Goal: Understand process/instructions

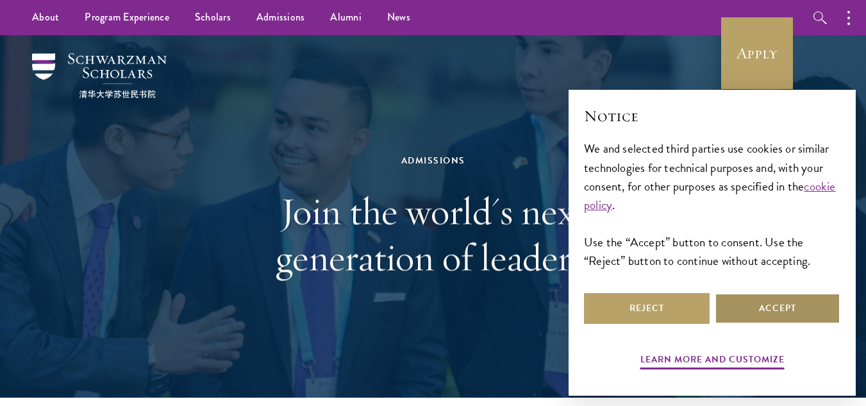
click at [775, 310] on button "Accept" at bounding box center [778, 308] width 126 height 31
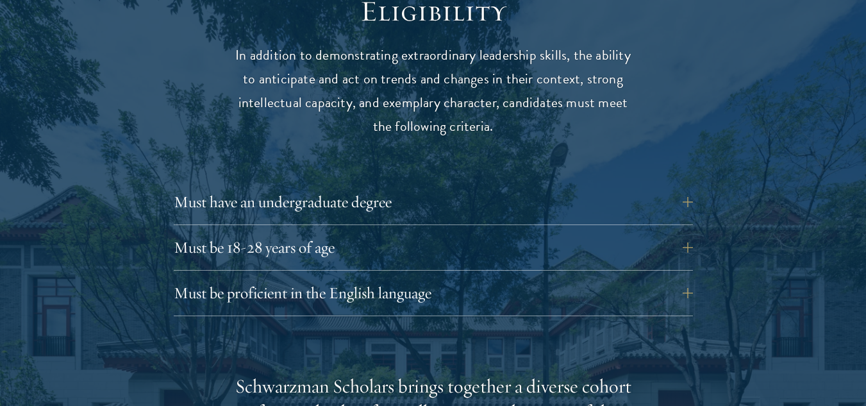
scroll to position [1718, 0]
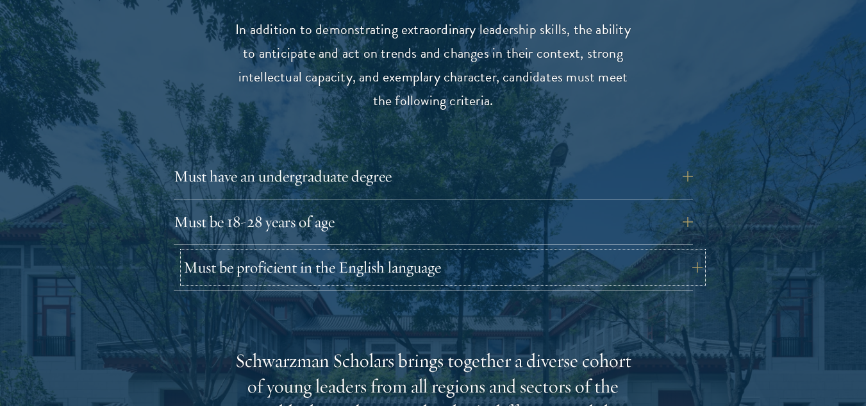
click at [590, 252] on button "Must be proficient in the English language" at bounding box center [442, 267] width 519 height 31
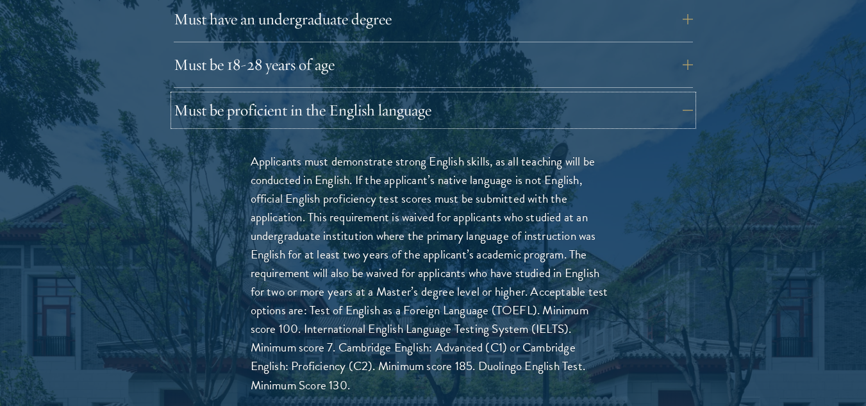
scroll to position [1949, 0]
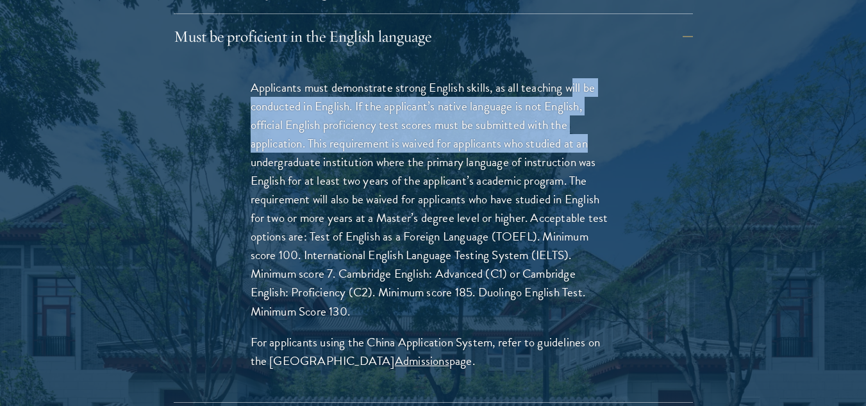
drag, startPoint x: 574, startPoint y: 71, endPoint x: 636, endPoint y: 126, distance: 83.5
click at [636, 126] on div "Applicants must demonstrate strong English skills, as all teaching will be cond…" at bounding box center [433, 230] width 442 height 343
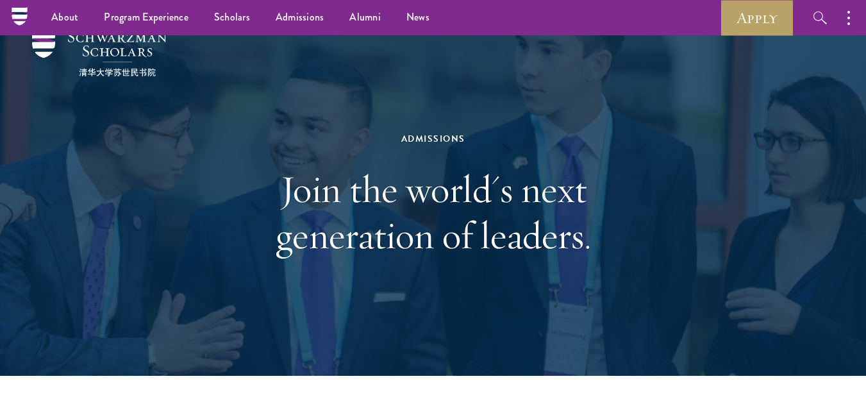
scroll to position [0, 0]
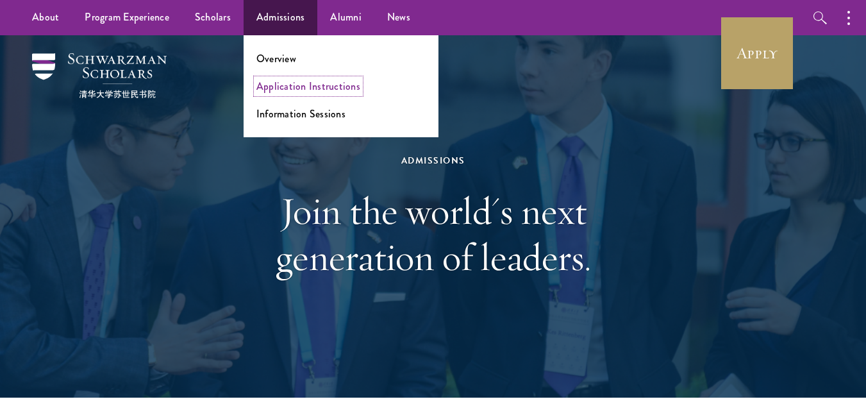
click at [306, 89] on link "Application Instructions" at bounding box center [308, 86] width 104 height 15
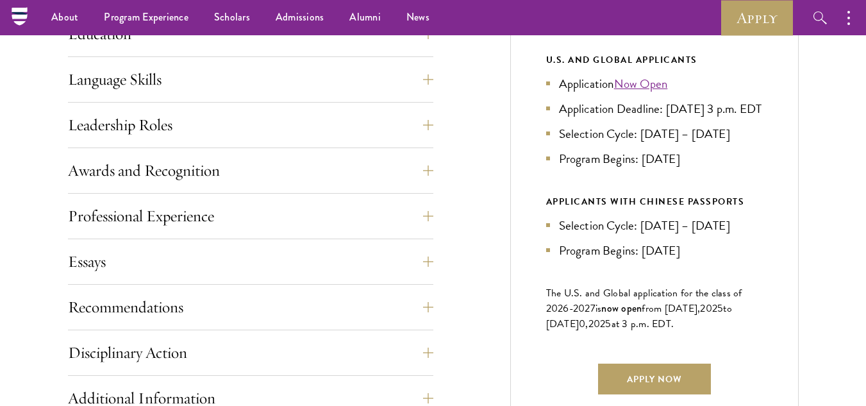
scroll to position [641, 0]
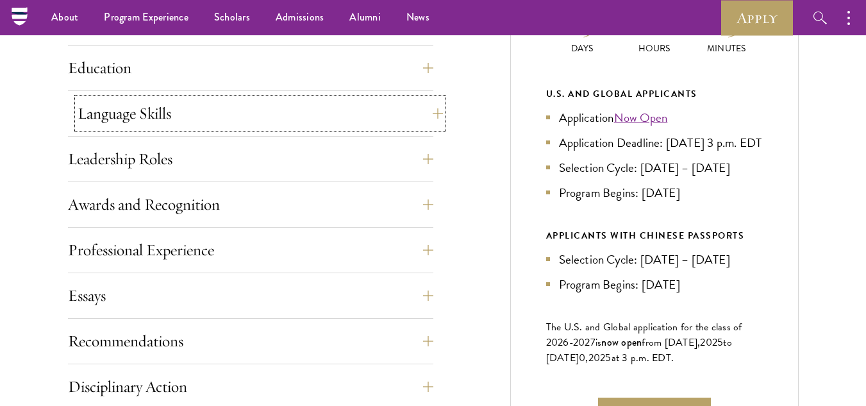
click at [363, 124] on button "Language Skills" at bounding box center [260, 113] width 365 height 31
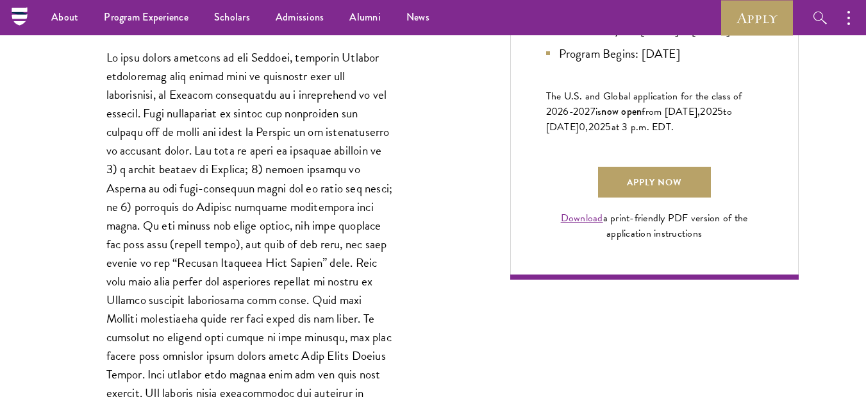
scroll to position [846, 0]
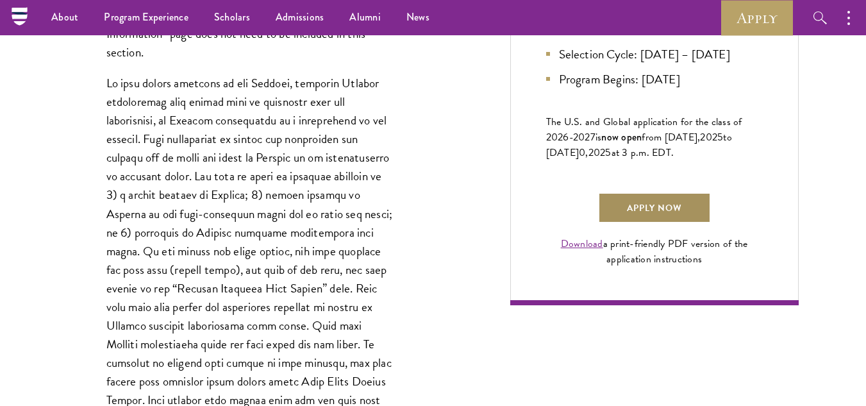
click at [694, 223] on link "Apply Now" at bounding box center [654, 207] width 113 height 31
